Goal: Find specific page/section: Find specific page/section

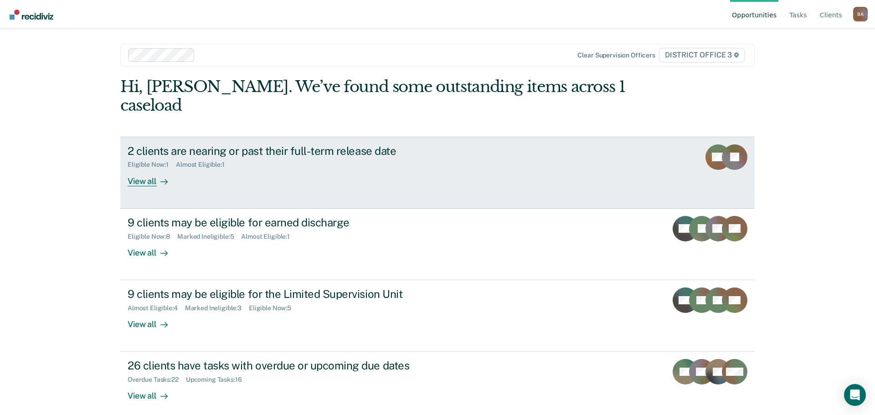
click at [132, 169] on div "View all" at bounding box center [153, 178] width 51 height 18
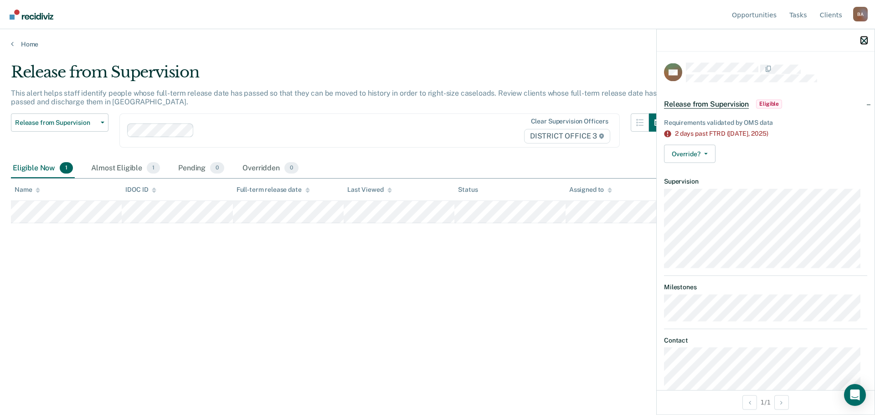
click at [864, 40] on icon "button" at bounding box center [864, 40] width 6 height 6
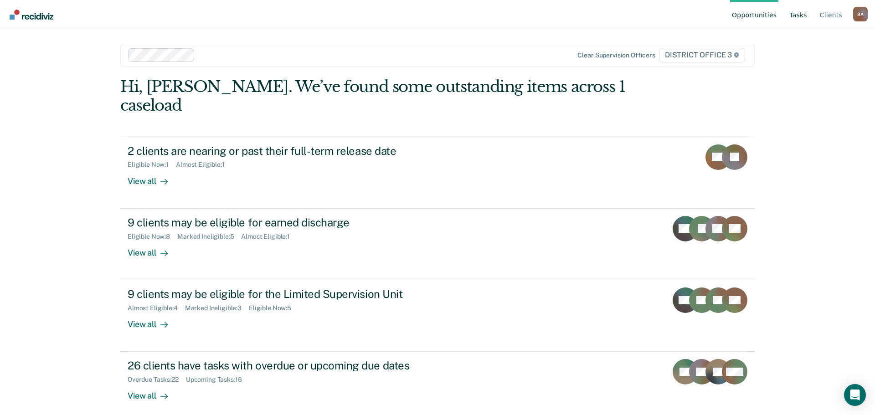
click at [804, 11] on link "Tasks" at bounding box center [797, 14] width 21 height 29
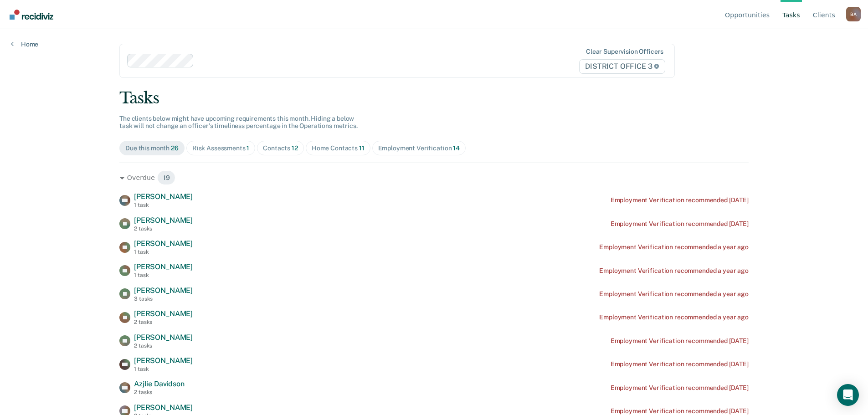
click at [292, 148] on span "12" at bounding box center [295, 147] width 6 height 7
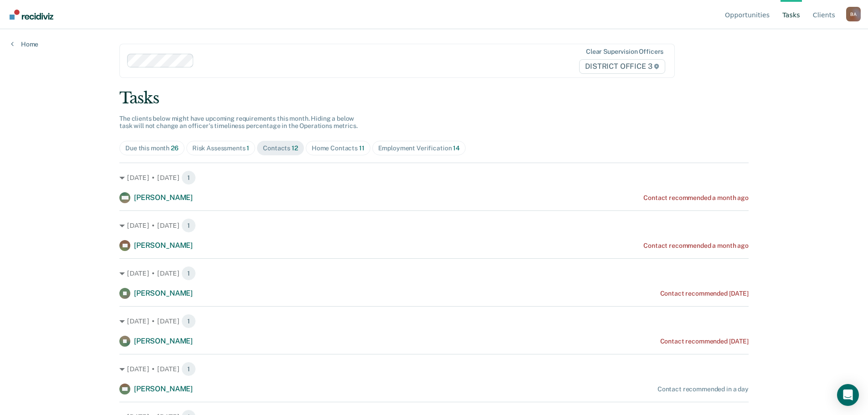
click at [349, 147] on div "Home Contacts 11" at bounding box center [338, 148] width 53 height 8
